Goal: Check status: Check status

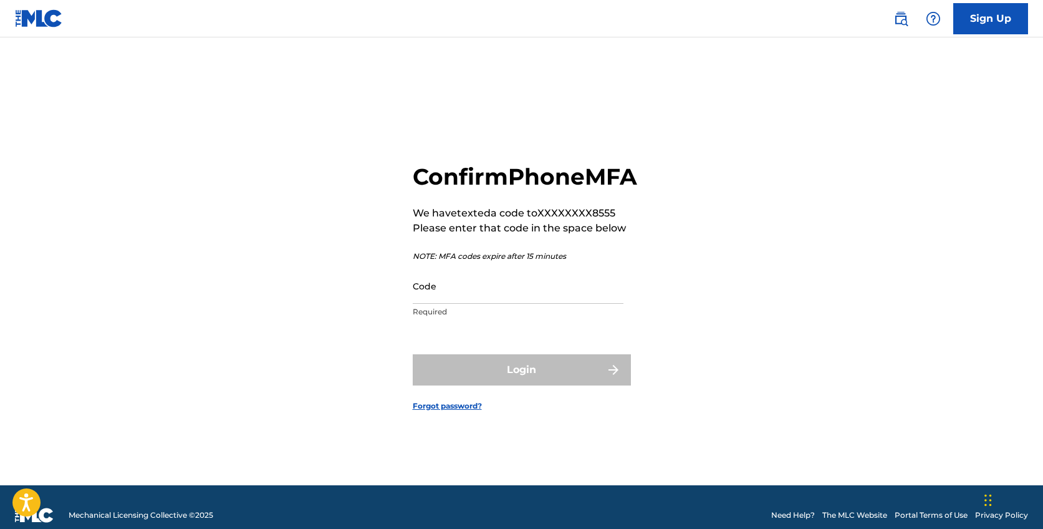
click at [456, 304] on input "Code" at bounding box center [518, 286] width 211 height 36
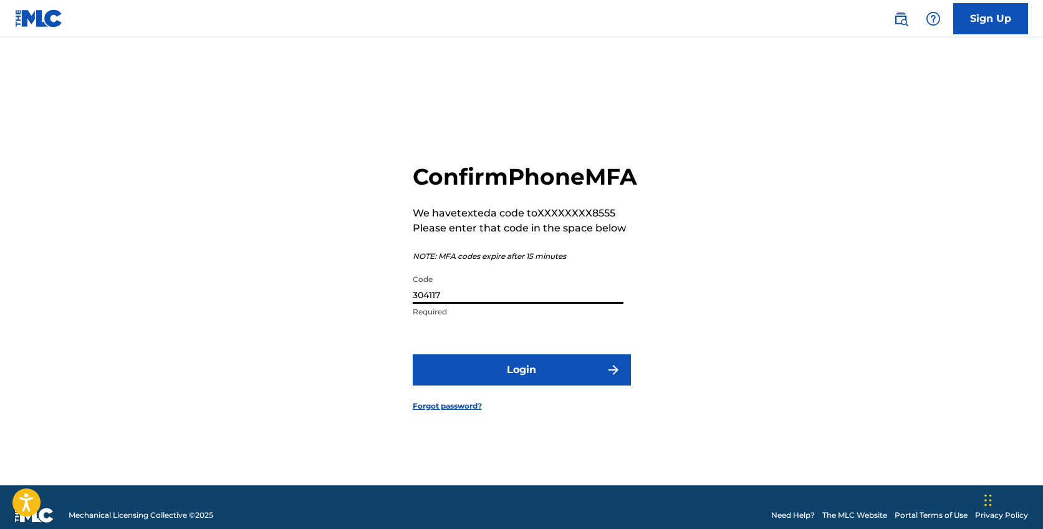
type input "304117"
click at [518, 374] on button "Login" at bounding box center [522, 369] width 218 height 31
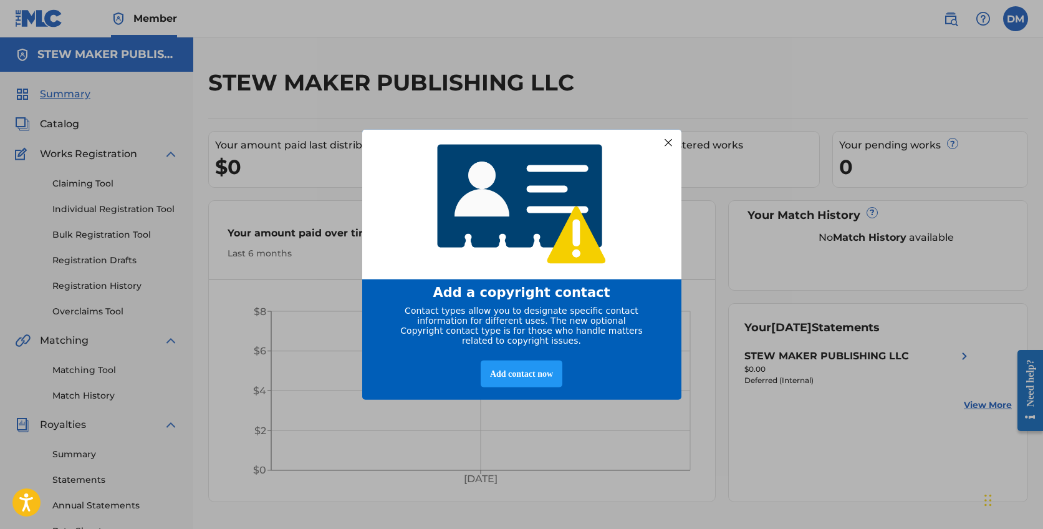
click at [752, 421] on div "Add a copyright contact Contact types allow you to designate specific contact i…" at bounding box center [521, 264] width 1043 height 529
click at [672, 135] on div at bounding box center [668, 142] width 16 height 16
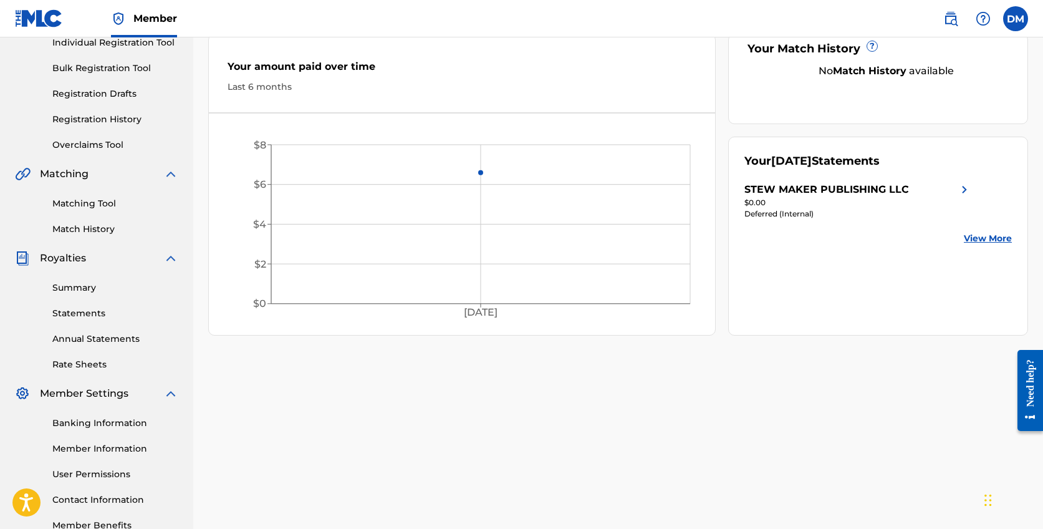
scroll to position [182, 0]
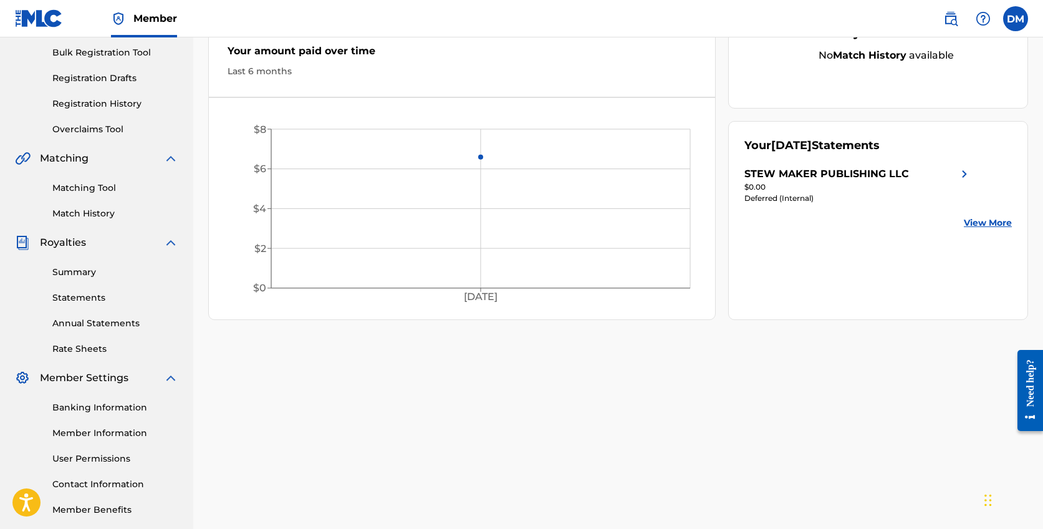
click at [989, 222] on link "View More" at bounding box center [988, 222] width 48 height 13
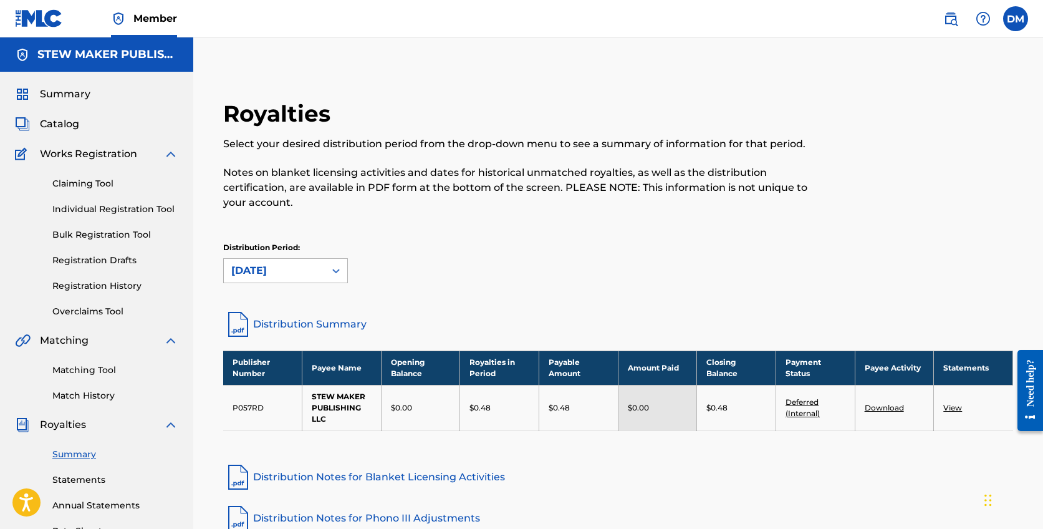
click at [334, 269] on icon at bounding box center [335, 271] width 7 height 4
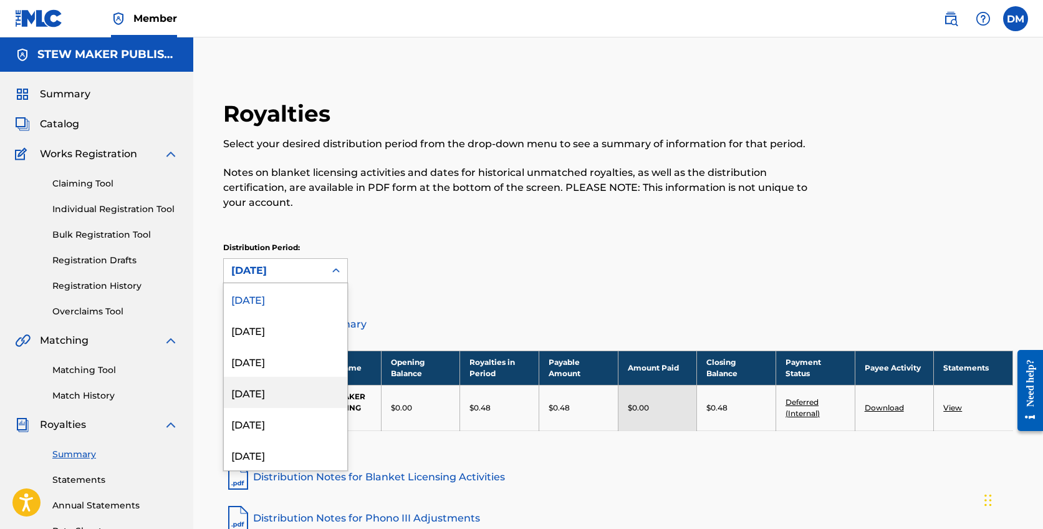
scroll to position [142, 0]
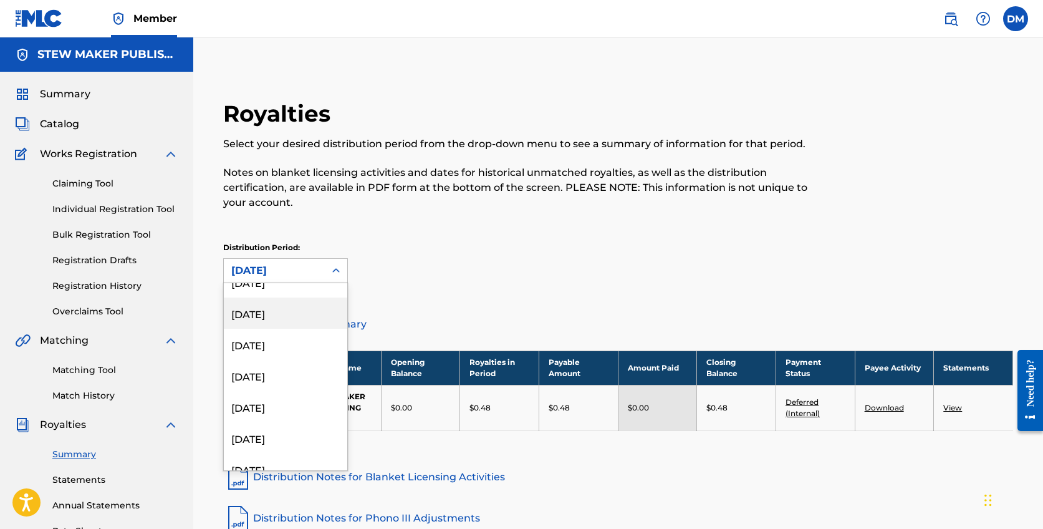
click at [287, 298] on div "[DATE]" at bounding box center [285, 312] width 123 height 31
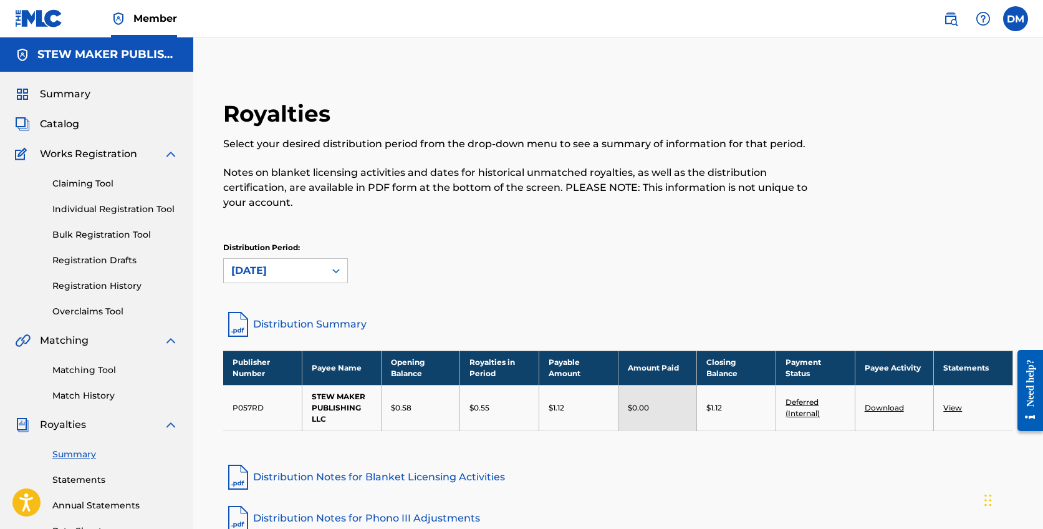
click at [332, 264] on icon at bounding box center [336, 270] width 12 height 12
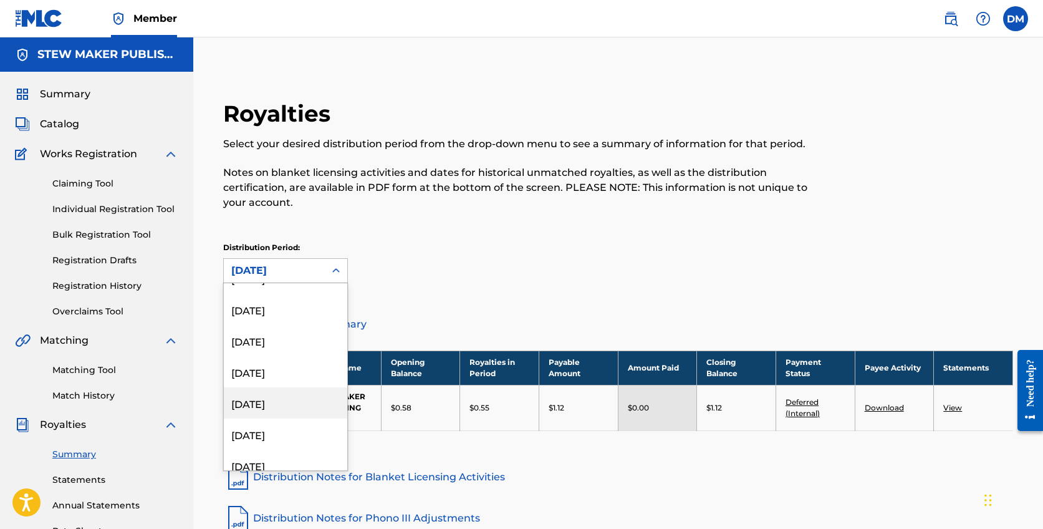
scroll to position [0, 0]
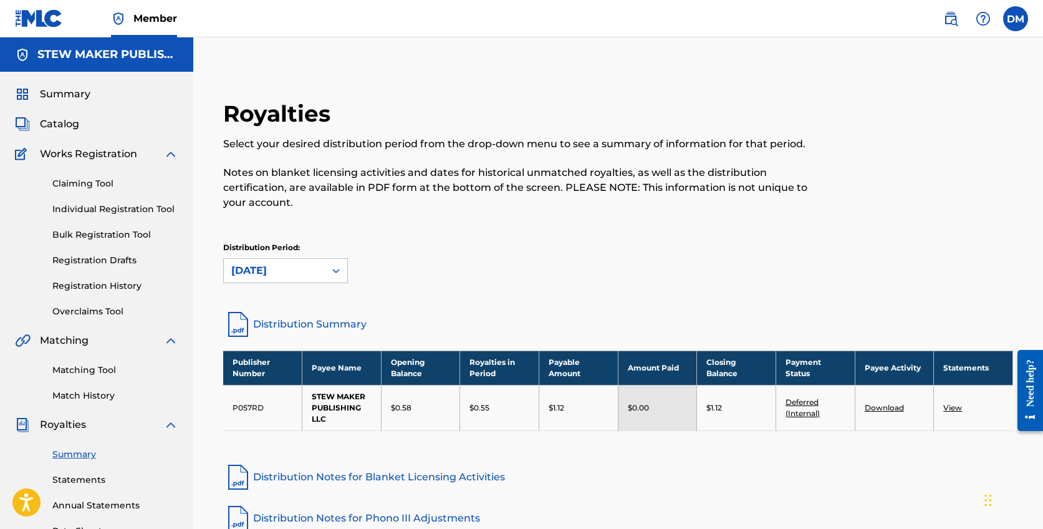
click at [435, 259] on div "Distribution Period: [DATE]" at bounding box center [618, 262] width 790 height 41
click at [336, 264] on icon at bounding box center [336, 270] width 12 height 12
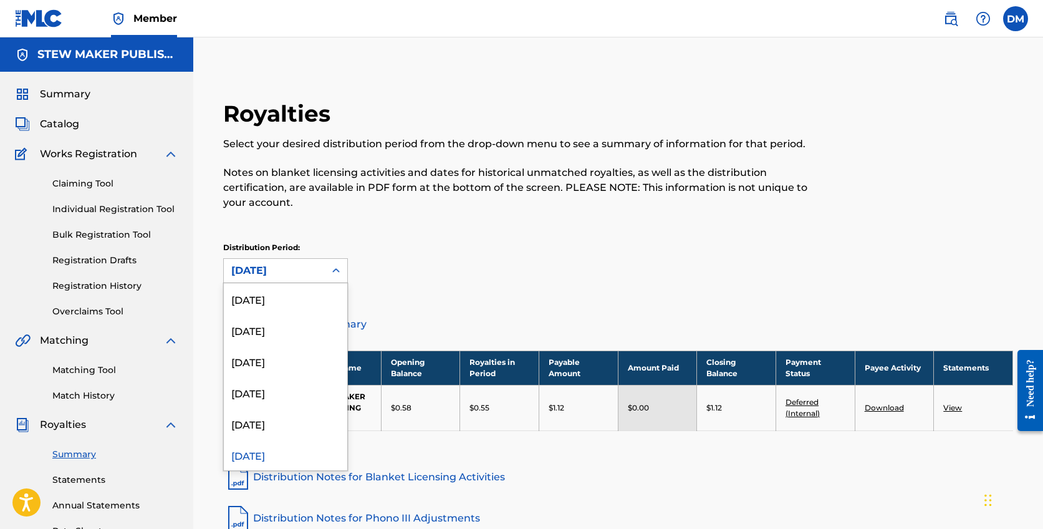
scroll to position [10, 0]
click at [324, 274] on div "[DATE]" at bounding box center [285, 288] width 123 height 31
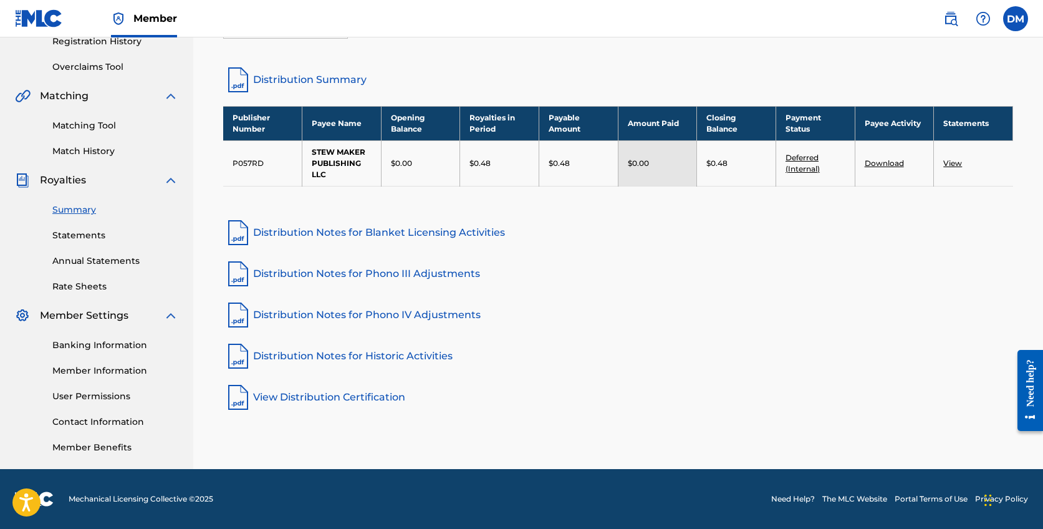
scroll to position [0, 0]
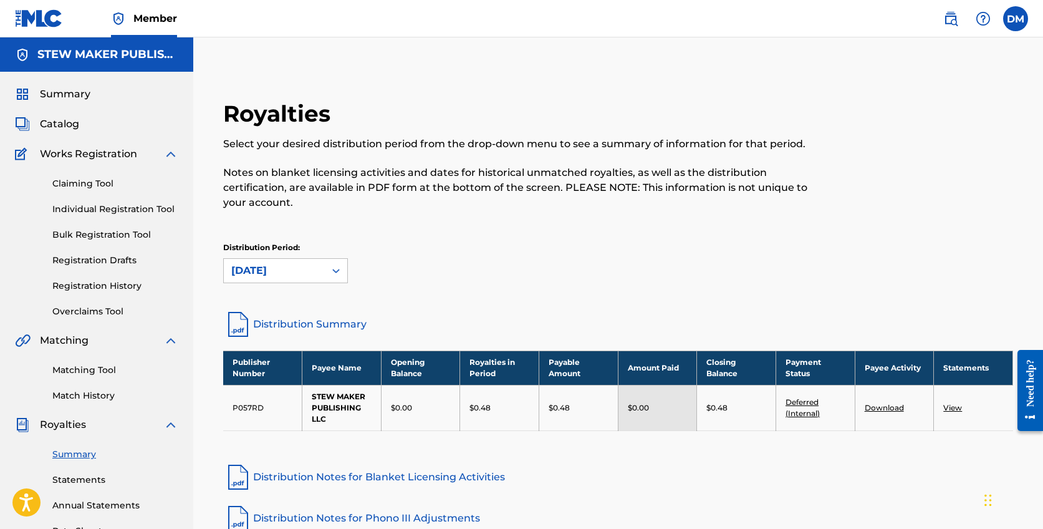
click at [74, 89] on span "Summary" at bounding box center [65, 94] width 51 height 15
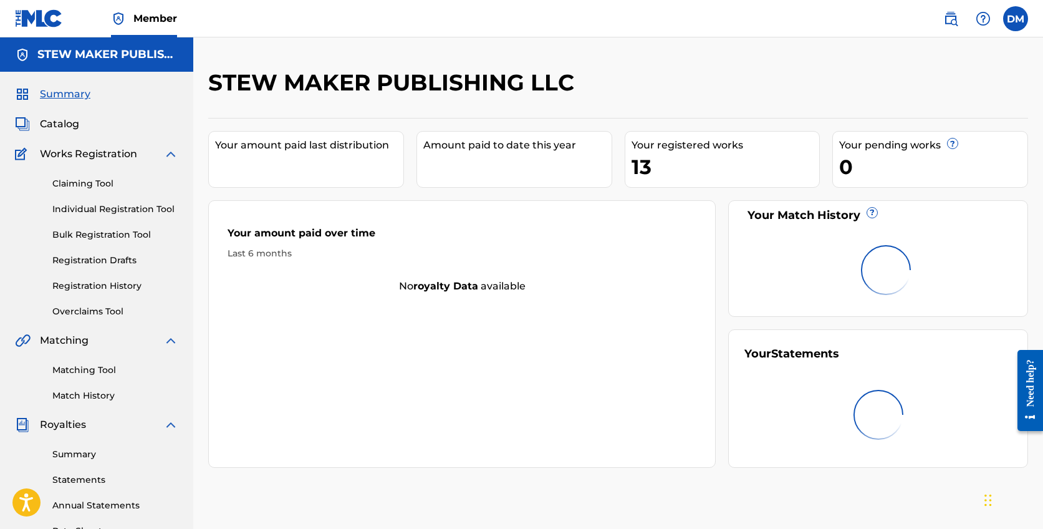
click at [73, 90] on span "Summary" at bounding box center [65, 94] width 51 height 15
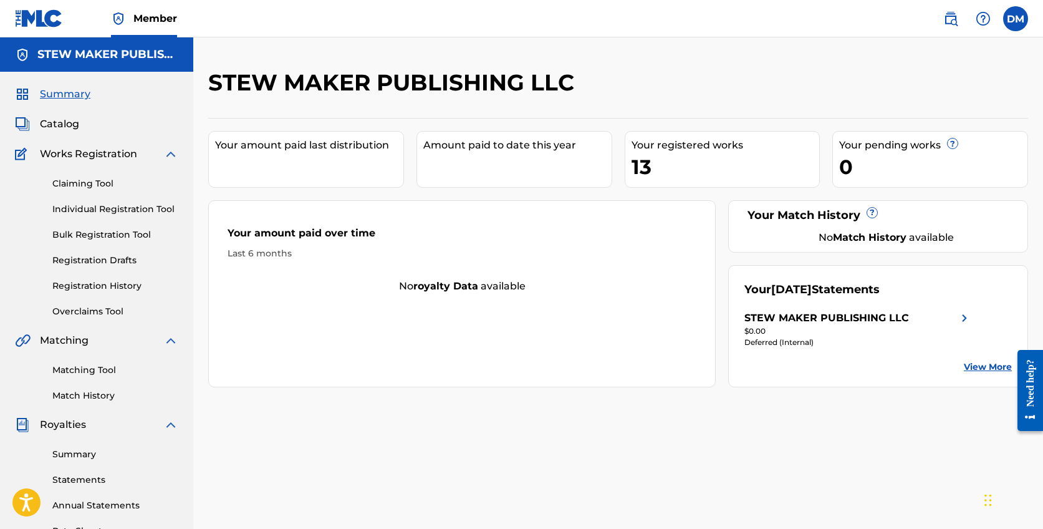
click at [171, 154] on img at bounding box center [170, 154] width 15 height 15
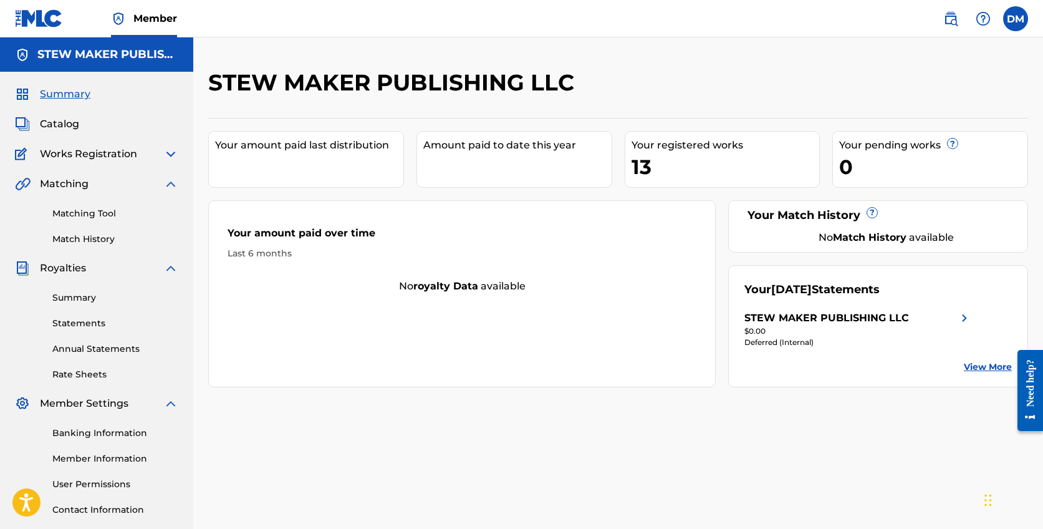
click at [172, 182] on img at bounding box center [170, 183] width 15 height 15
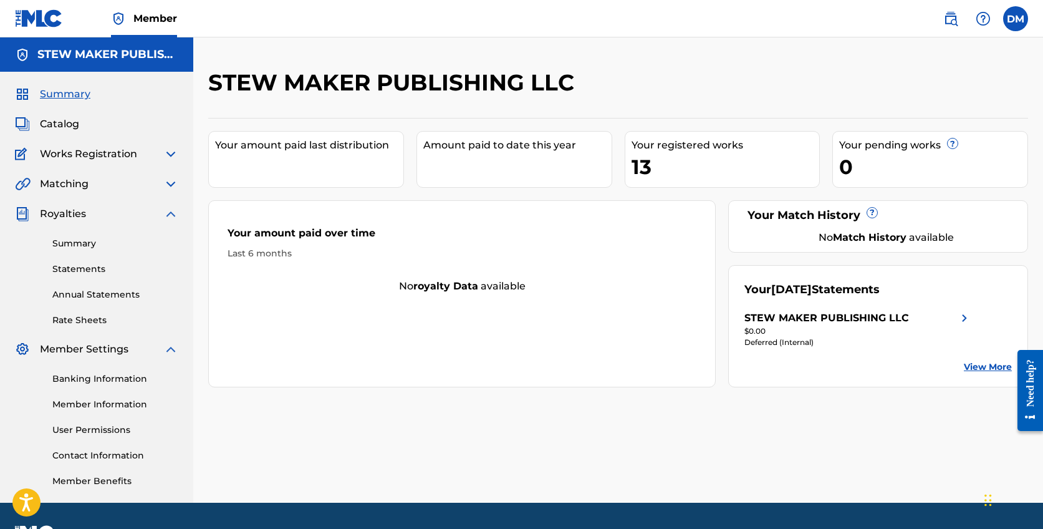
click at [169, 215] on img at bounding box center [170, 213] width 15 height 15
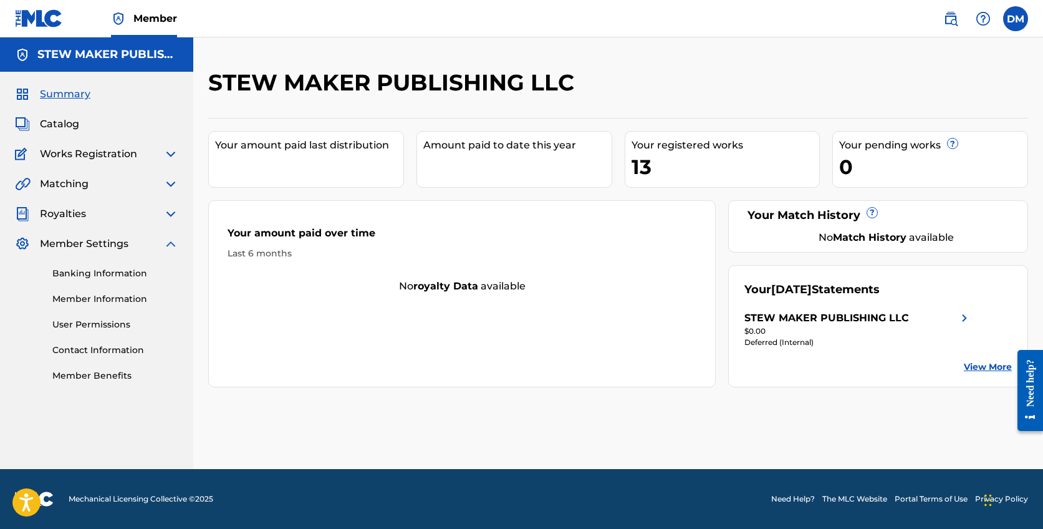
click at [172, 249] on img at bounding box center [170, 243] width 15 height 15
click at [926, 325] on div "$0.00" at bounding box center [857, 330] width 227 height 11
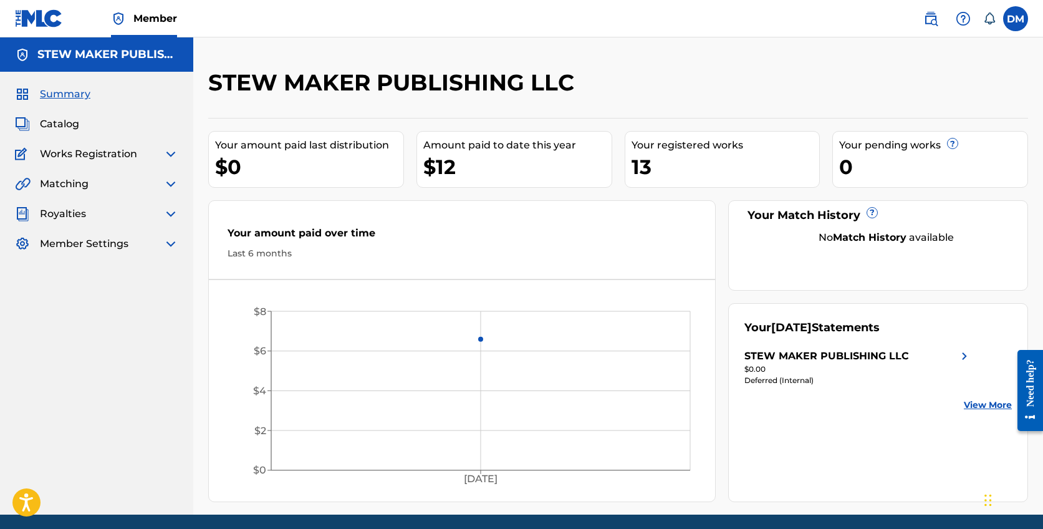
click at [168, 211] on img at bounding box center [170, 213] width 15 height 15
click at [170, 347] on img at bounding box center [170, 349] width 15 height 15
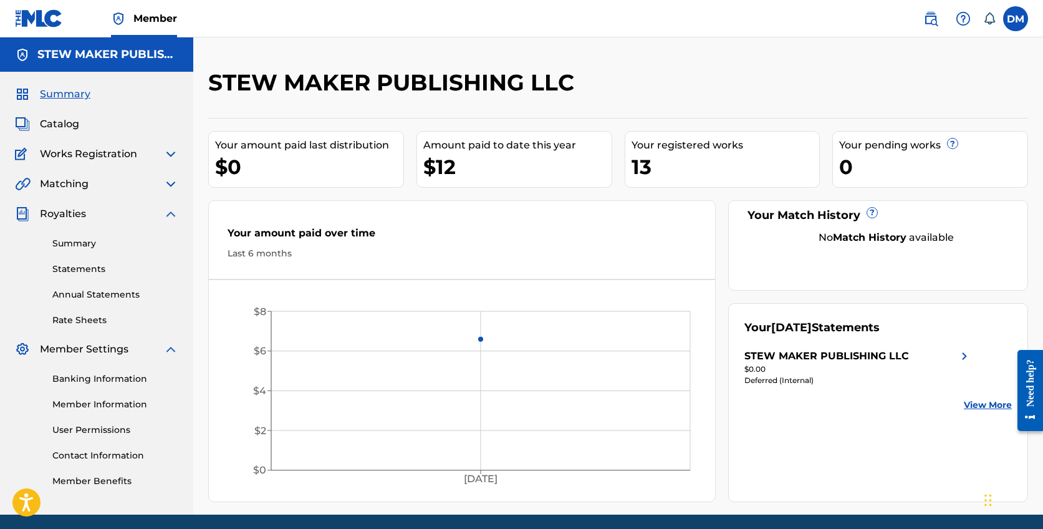
scroll to position [46, 0]
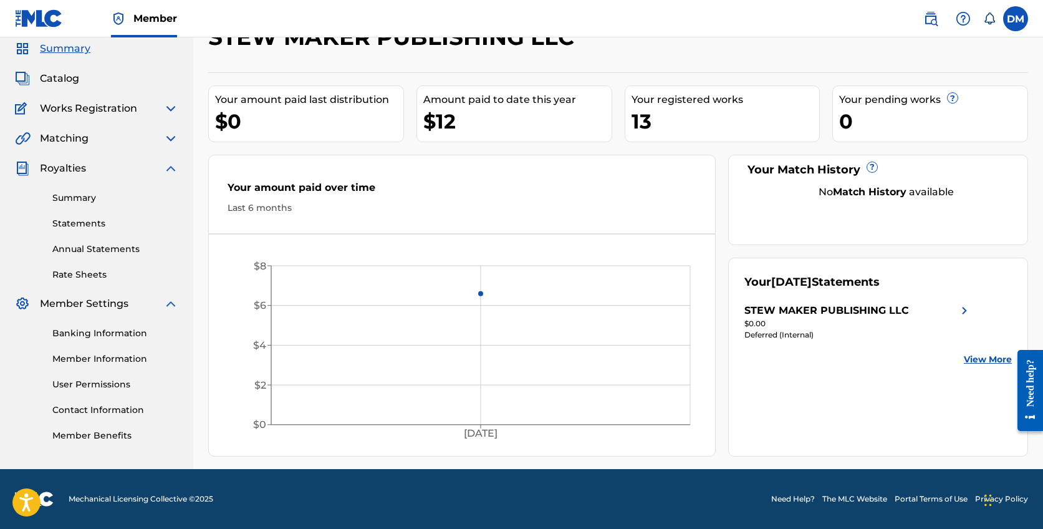
click at [167, 301] on img at bounding box center [170, 303] width 15 height 15
click at [169, 302] on img at bounding box center [170, 303] width 15 height 15
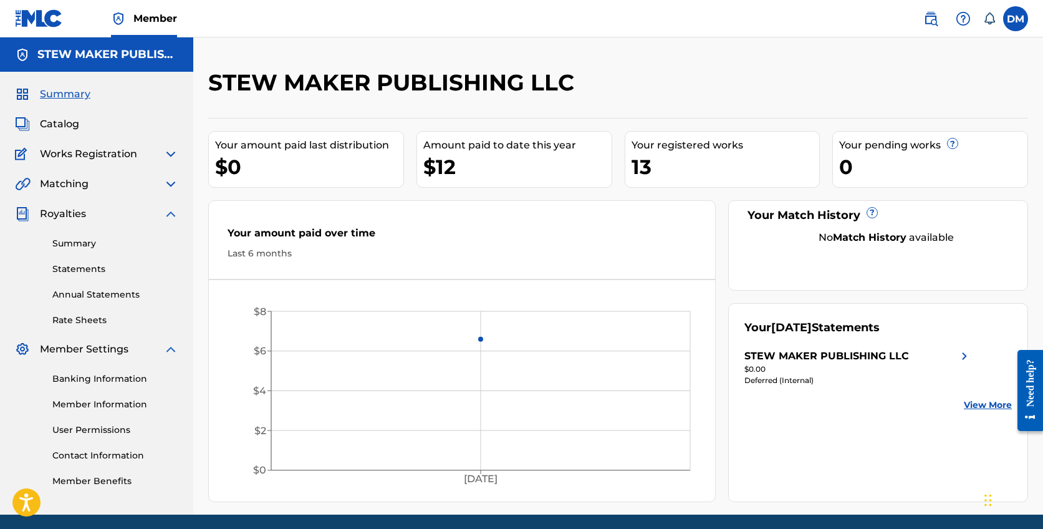
click at [170, 215] on img at bounding box center [170, 213] width 15 height 15
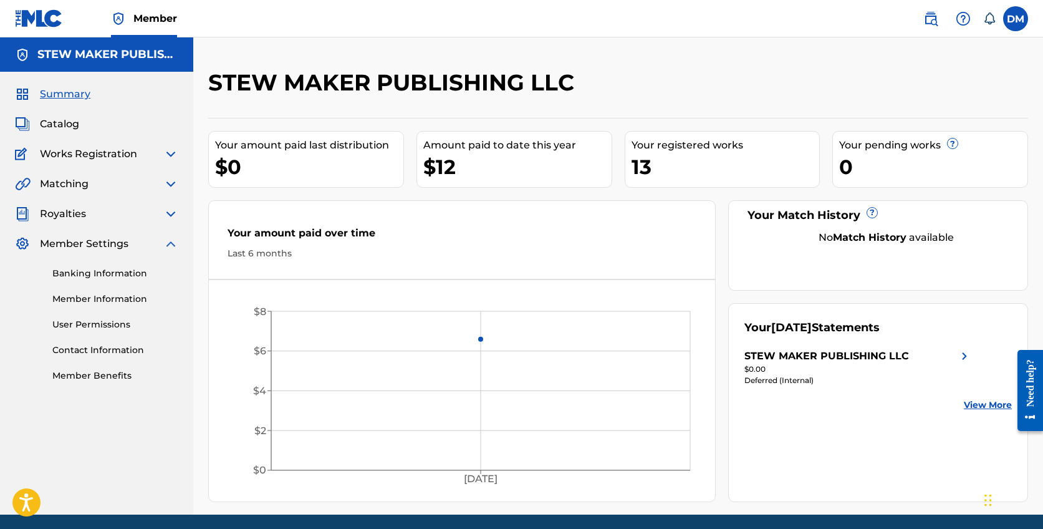
click at [168, 246] on img at bounding box center [170, 243] width 15 height 15
click at [170, 155] on img at bounding box center [170, 154] width 15 height 15
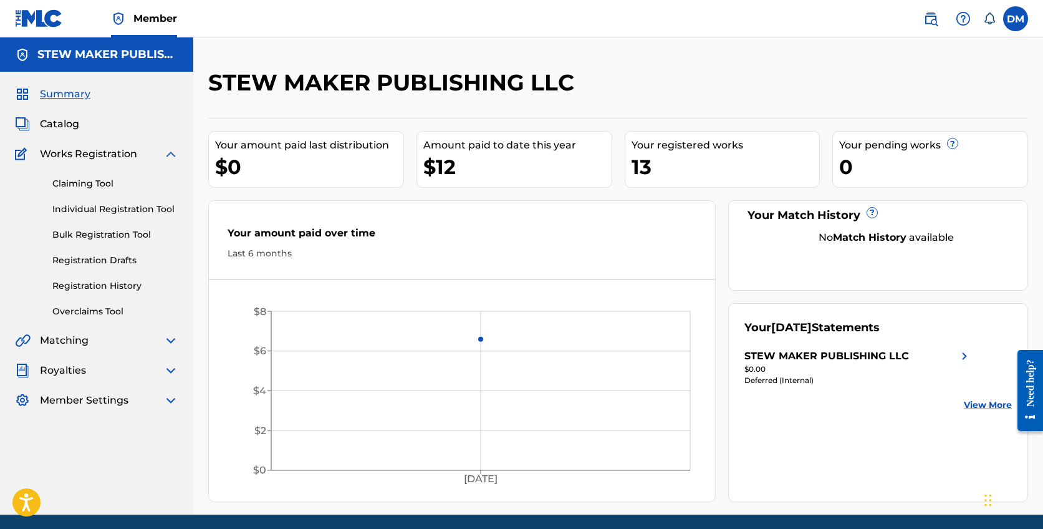
click at [170, 343] on img at bounding box center [170, 340] width 15 height 15
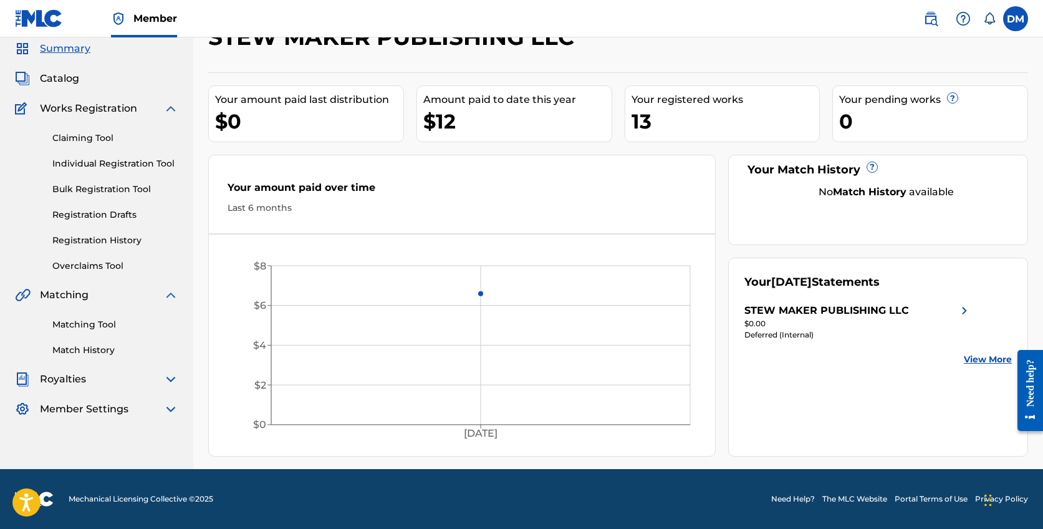
scroll to position [43, 0]
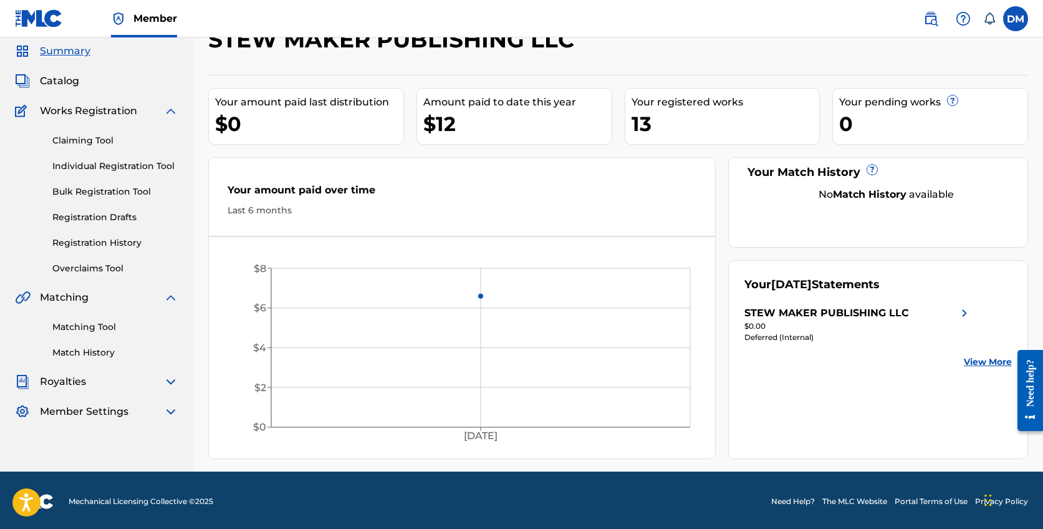
click at [169, 382] on img at bounding box center [170, 381] width 15 height 15
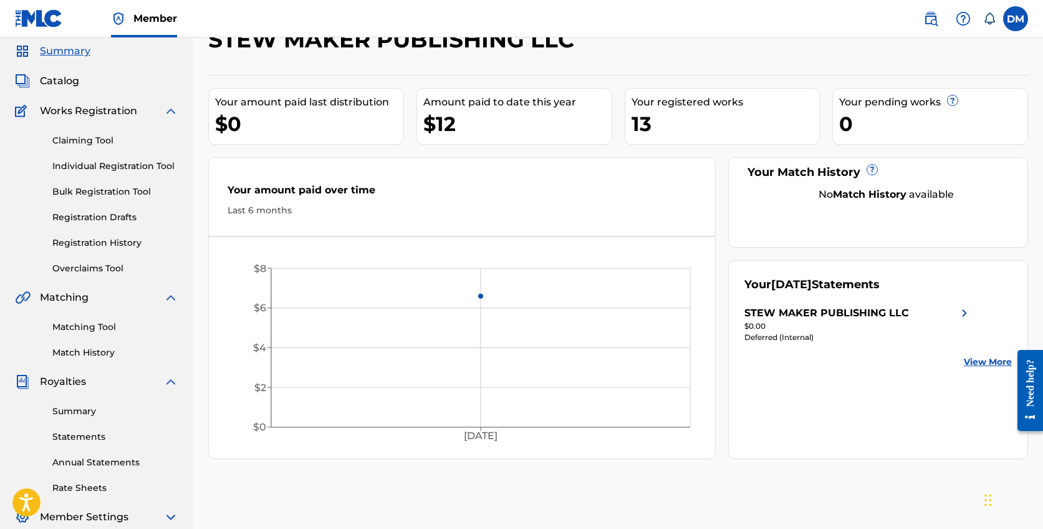
scroll to position [113, 0]
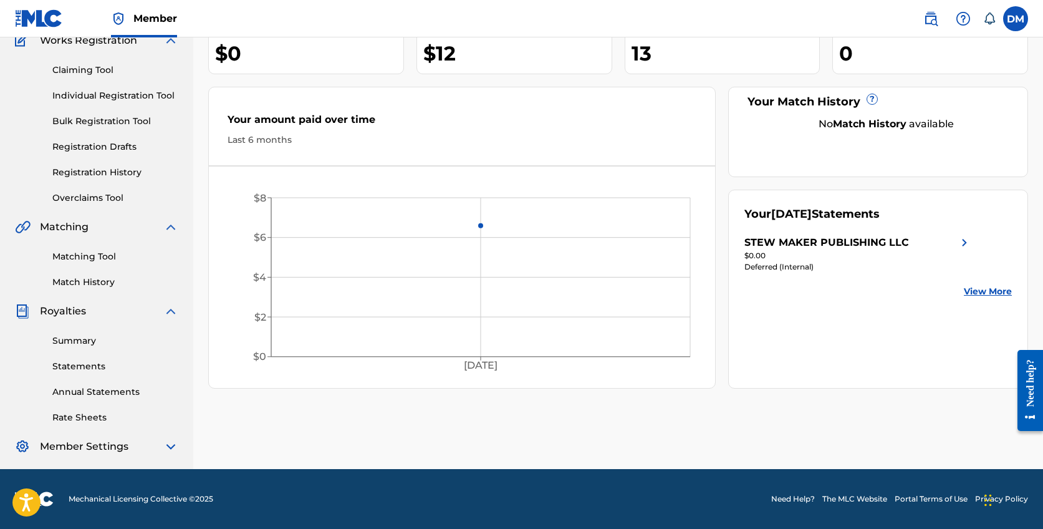
click at [172, 448] on img at bounding box center [170, 446] width 15 height 15
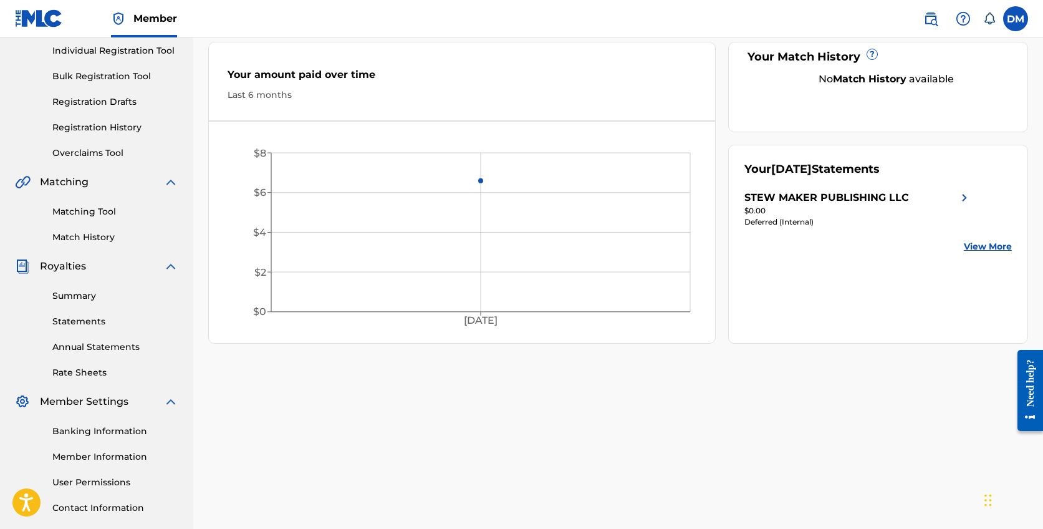
scroll to position [244, 0]
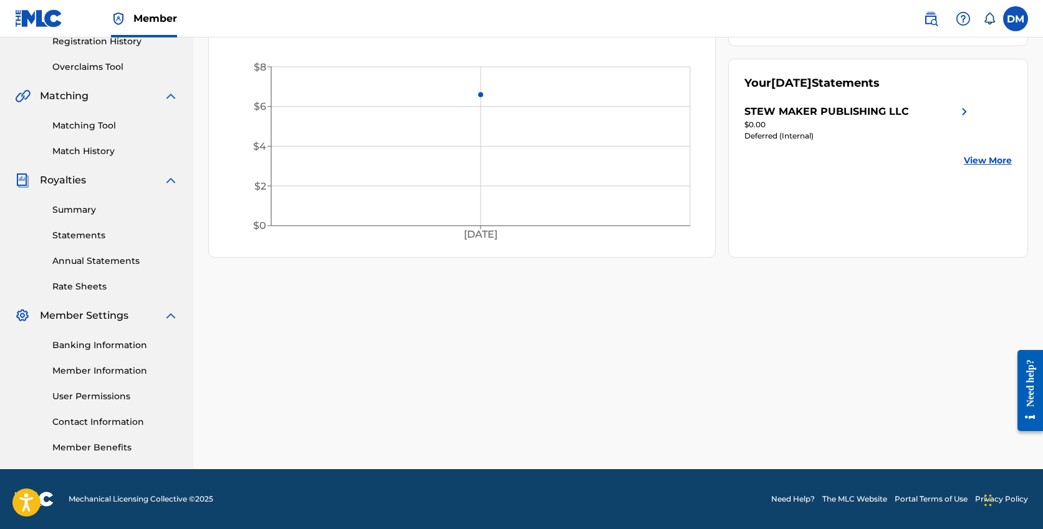
click at [110, 342] on link "Banking Information" at bounding box center [115, 345] width 126 height 13
